Goal: Task Accomplishment & Management: Use online tool/utility

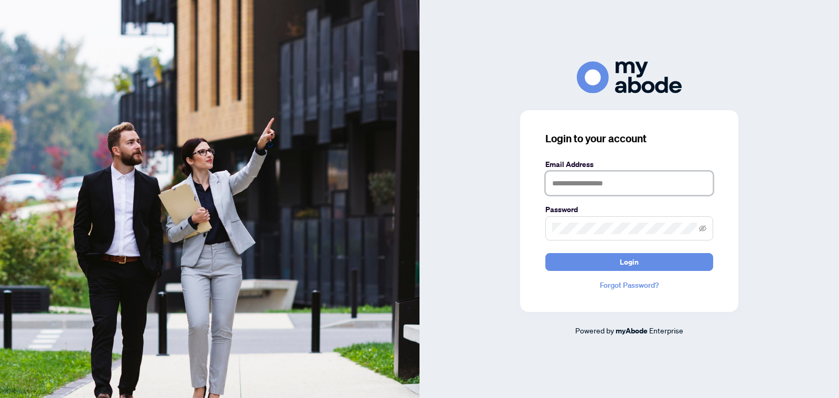
click at [583, 190] on input "text" at bounding box center [630, 183] width 168 height 24
type input "**********"
click at [703, 228] on icon "eye-invisible" at bounding box center [702, 228] width 7 height 7
click at [698, 227] on span at bounding box center [630, 228] width 168 height 24
click at [702, 227] on icon "eye" at bounding box center [702, 228] width 7 height 7
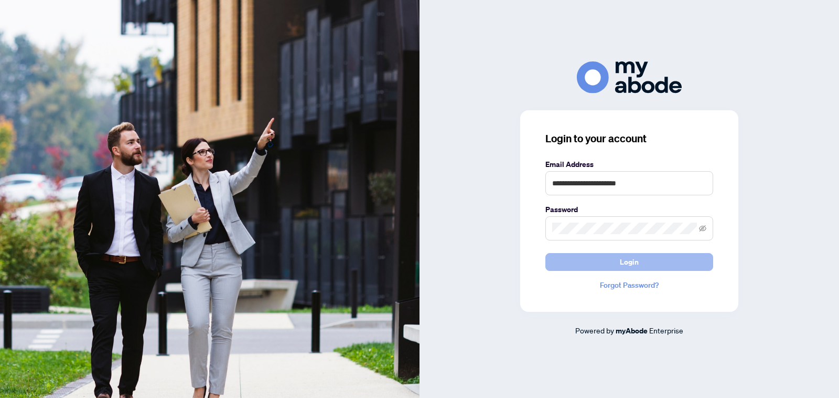
click at [578, 258] on button "Login" at bounding box center [630, 262] width 168 height 18
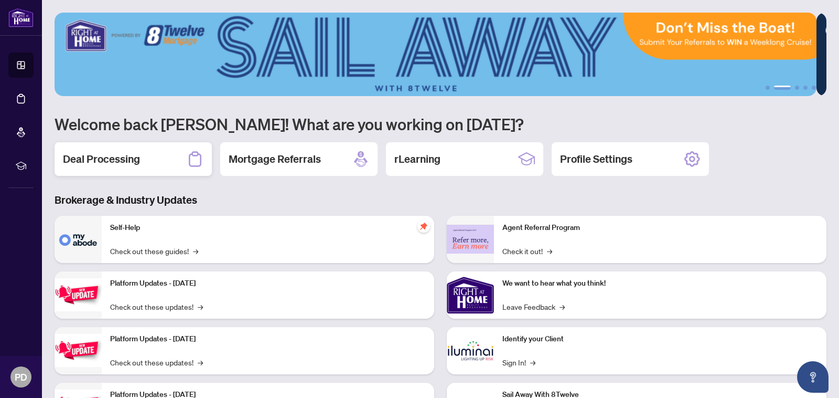
click at [143, 154] on div "Deal Processing" at bounding box center [133, 159] width 157 height 34
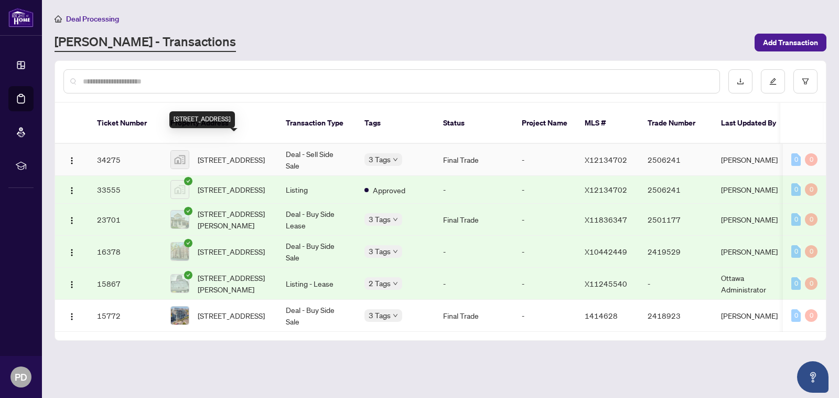
click at [213, 154] on span "[STREET_ADDRESS]" at bounding box center [231, 160] width 67 height 12
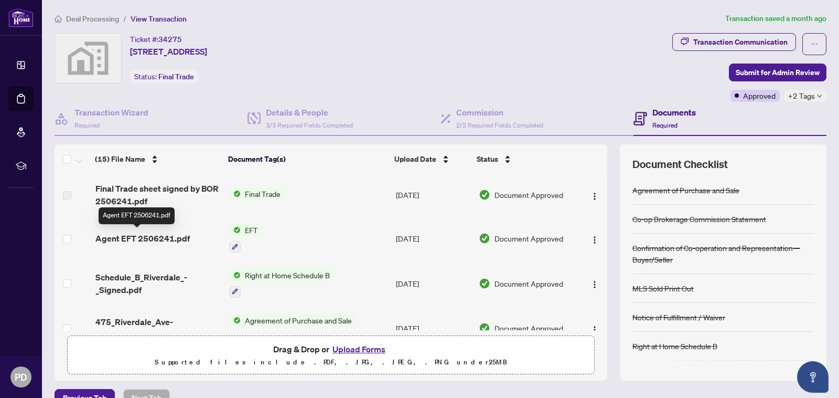
click at [127, 236] on span "Agent EFT 2506241.pdf" at bounding box center [142, 238] width 94 height 13
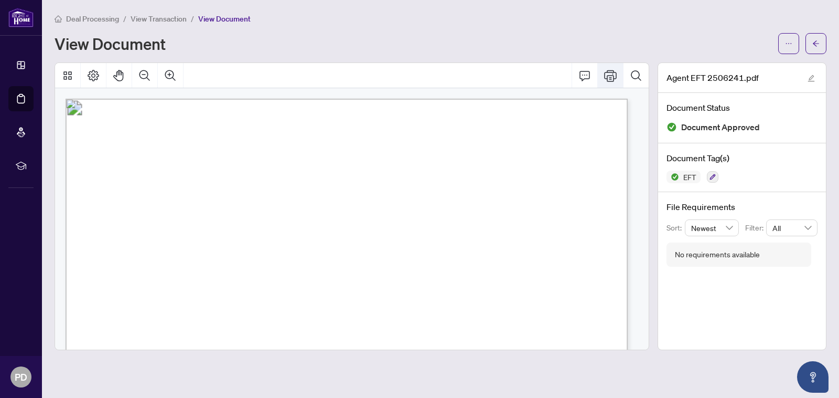
click at [610, 76] on icon "Print" at bounding box center [610, 75] width 13 height 13
